Goal: Task Accomplishment & Management: Manage account settings

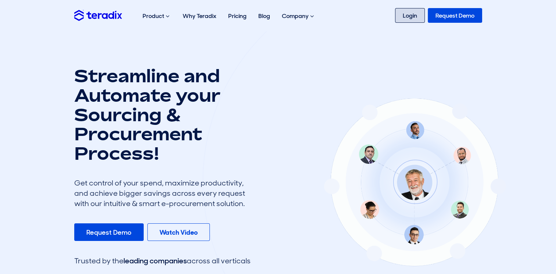
click at [415, 22] on link "Login" at bounding box center [410, 15] width 30 height 15
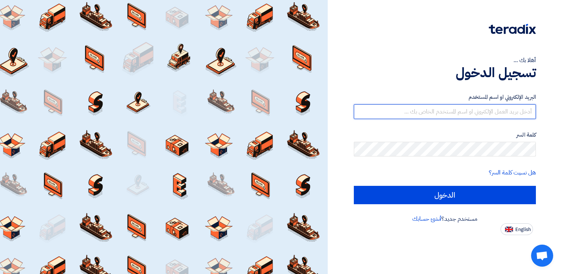
click at [479, 117] on input "text" at bounding box center [445, 111] width 182 height 15
type input "mahdi@fastcce.com"
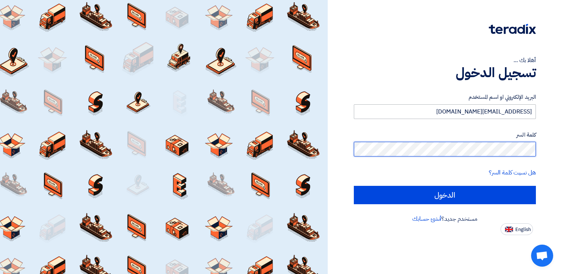
click at [354, 186] on input "الدخول" at bounding box center [445, 195] width 182 height 18
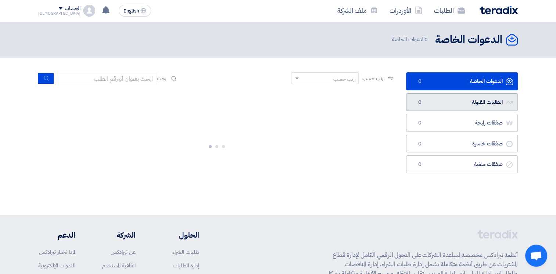
click at [474, 101] on link "الطلبات المقبولة الطلبات المقبولة 0" at bounding box center [462, 102] width 112 height 18
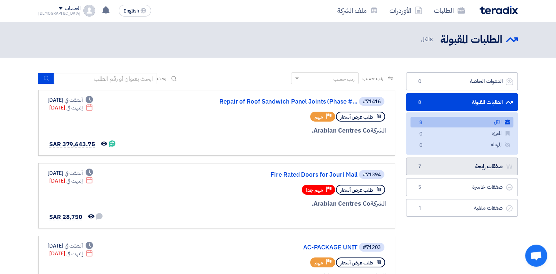
click at [446, 168] on link "صفقات رابحة صفقات رابحة 7" at bounding box center [462, 167] width 112 height 18
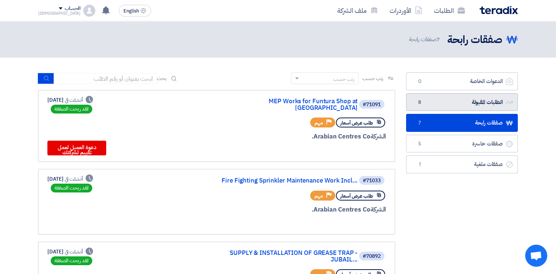
click at [452, 97] on link "الطلبات المقبولة الطلبات المقبولة 8" at bounding box center [462, 102] width 112 height 18
